Goal: Navigation & Orientation: Go to known website

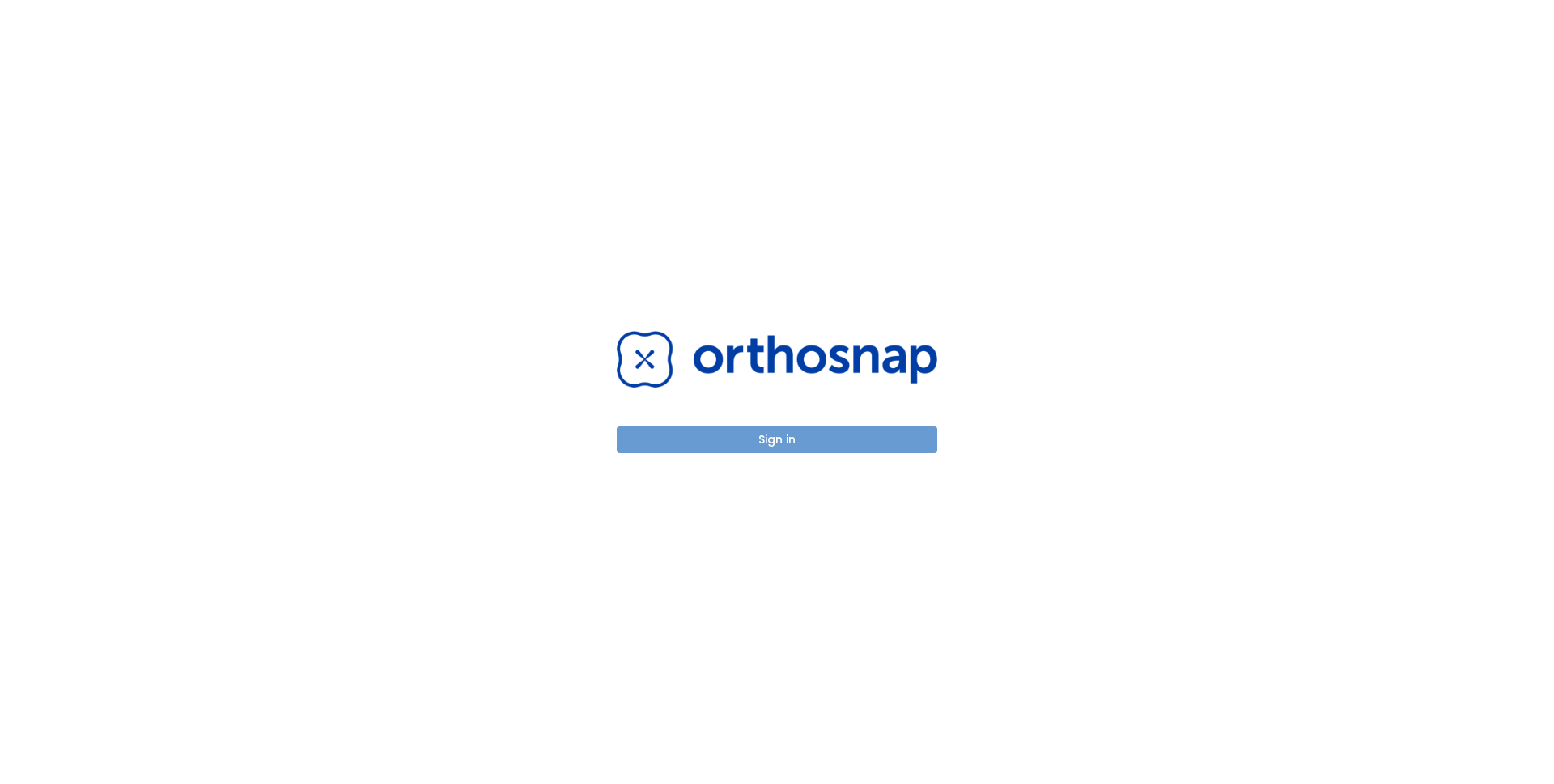
click at [739, 436] on button "Sign in" at bounding box center [777, 440] width 320 height 27
